Goal: Information Seeking & Learning: Learn about a topic

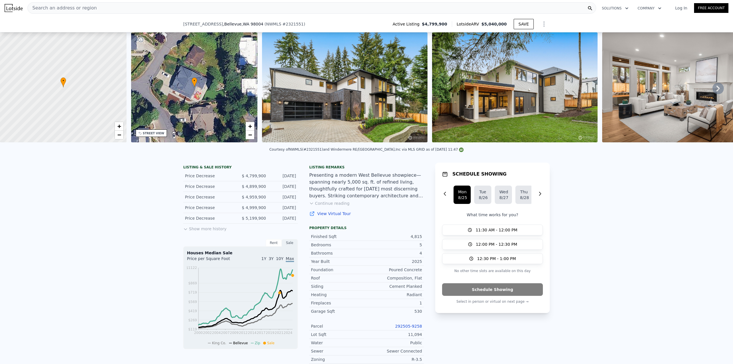
scroll to position [132, 0]
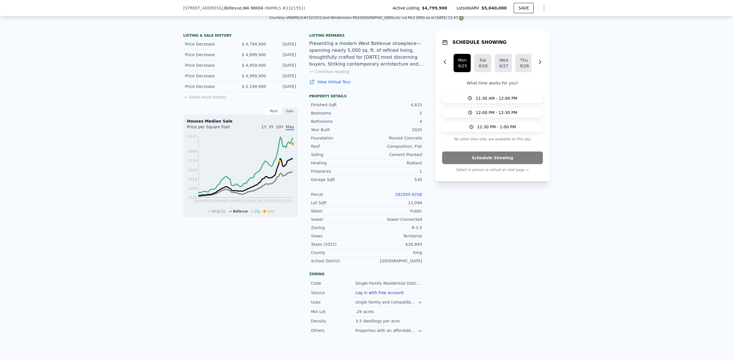
click at [216, 100] on button "Show more history" at bounding box center [204, 96] width 43 height 8
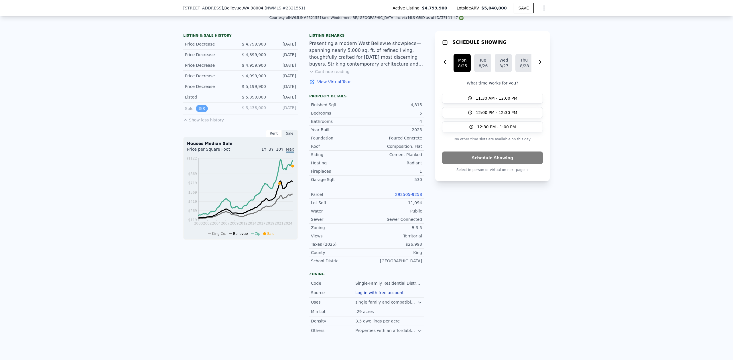
click at [199, 110] on icon "View historical data" at bounding box center [200, 108] width 2 height 2
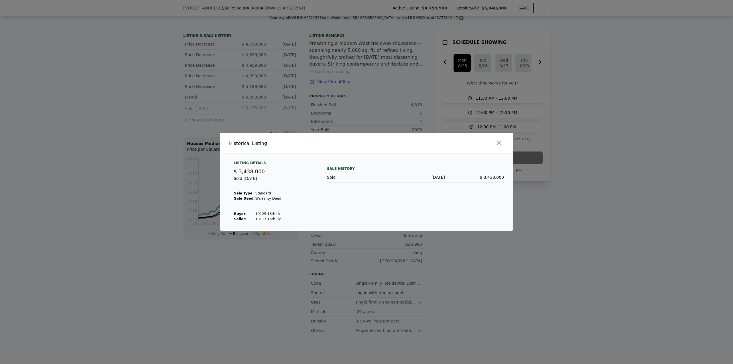
click at [263, 82] on div at bounding box center [366, 182] width 733 height 364
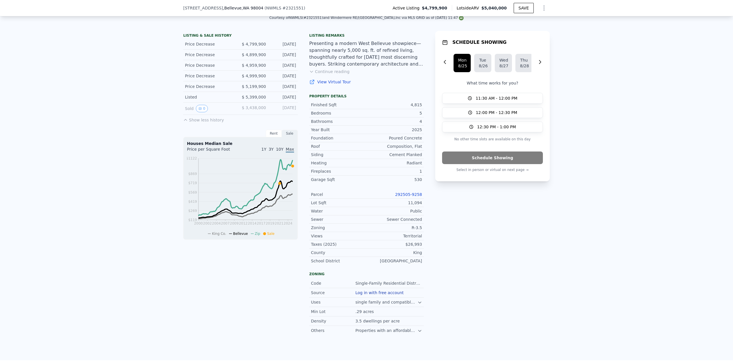
click at [340, 74] on button "Continue reading" at bounding box center [329, 72] width 40 height 6
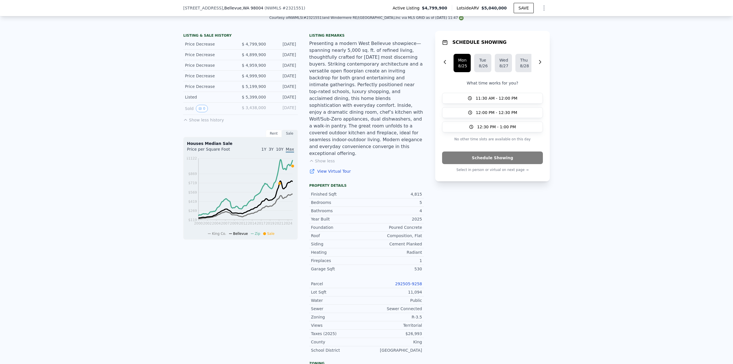
click at [332, 168] on link "View Virtual Tour" at bounding box center [366, 171] width 114 height 6
drag, startPoint x: 639, startPoint y: 170, endPoint x: 633, endPoint y: 188, distance: 19.3
click at [638, 192] on div "LISTING & SALE HISTORY Price Decrease $ 4,799,900 [DATE] Price Decrease $ 4,899…" at bounding box center [366, 237] width 733 height 423
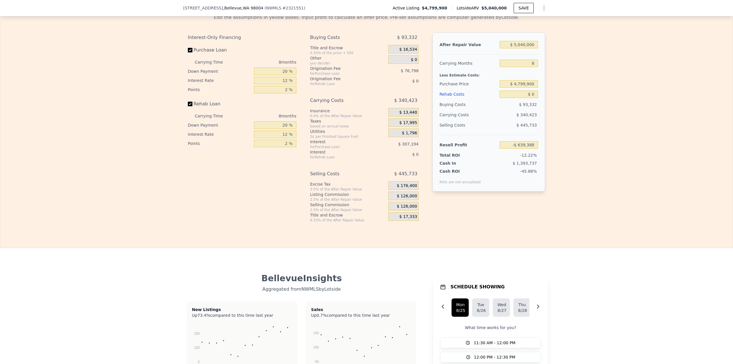
scroll to position [933, 0]
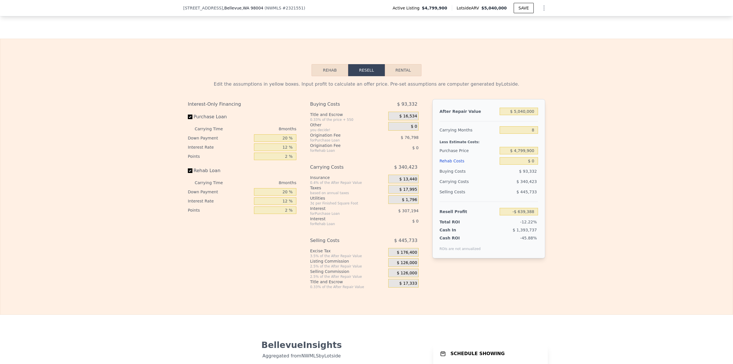
click at [395, 64] on button "Rental" at bounding box center [403, 70] width 37 height 12
select select "30"
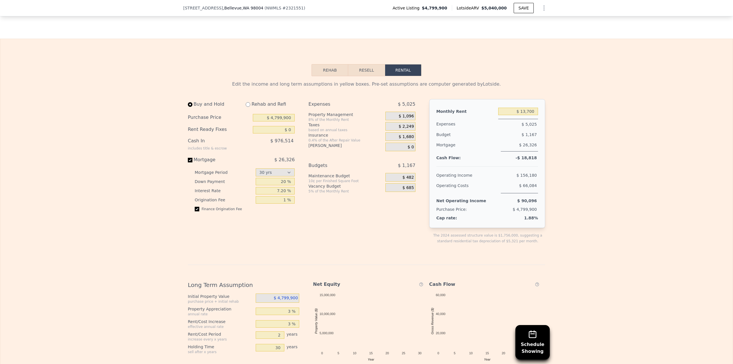
click at [325, 64] on button "Rehab" at bounding box center [329, 70] width 37 height 12
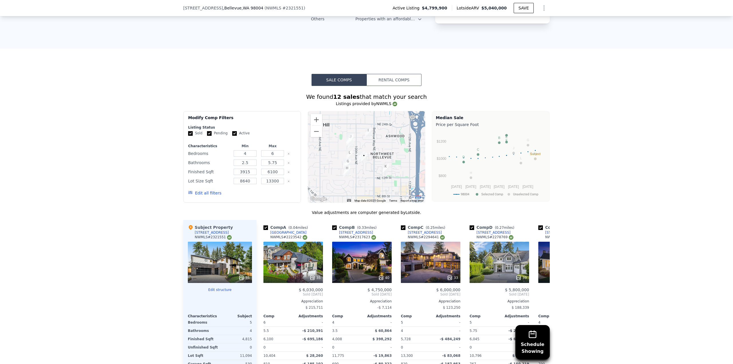
scroll to position [332, 0]
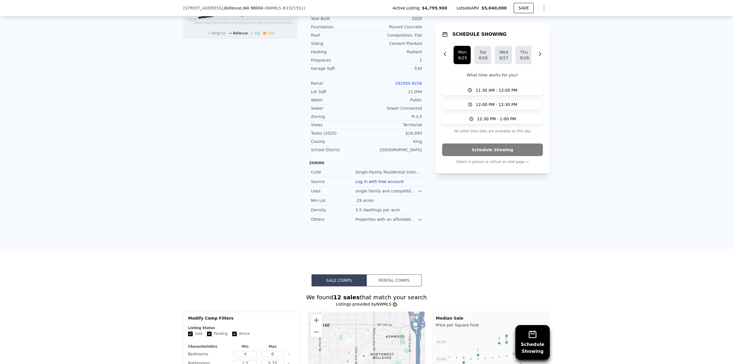
click at [417, 217] on icon at bounding box center [419, 219] width 5 height 5
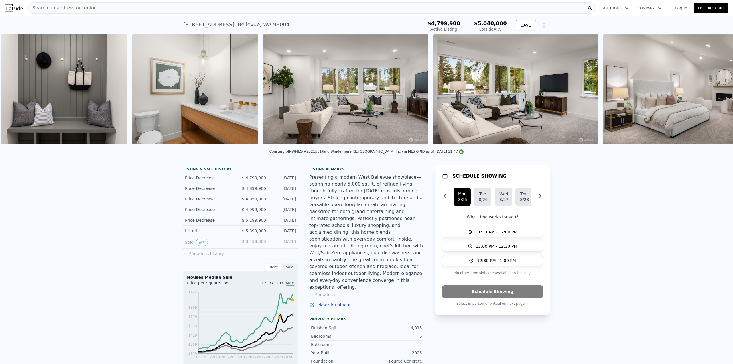
scroll to position [0, 3073]
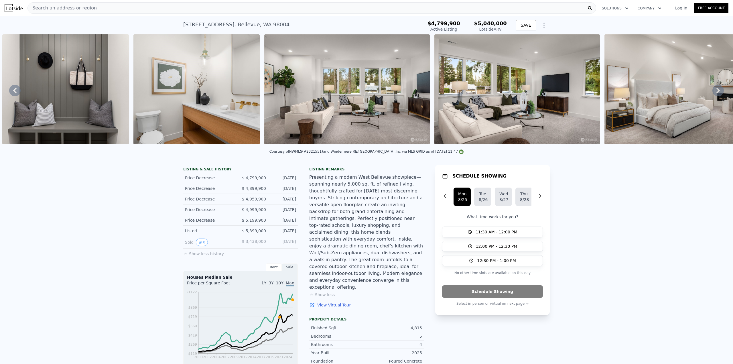
click at [493, 30] on div "Lotside ARV" at bounding box center [490, 29] width 33 height 6
drag, startPoint x: 493, startPoint y: 30, endPoint x: 502, endPoint y: 32, distance: 8.8
click at [502, 32] on div "$4,799,900 Active Listing $5,040,000 Lotside ARV" at bounding box center [467, 26] width 84 height 16
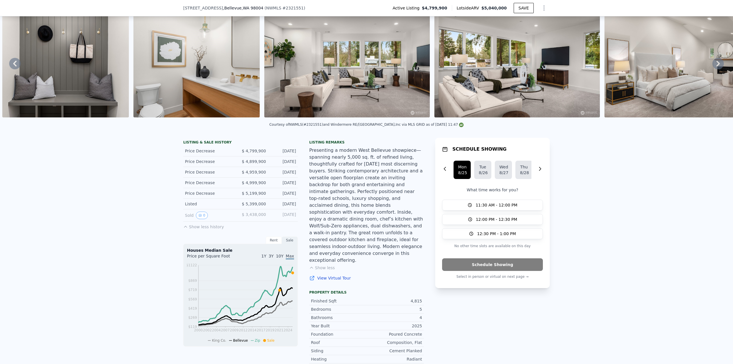
scroll to position [132, 0]
